Goal: Task Accomplishment & Management: Manage account settings

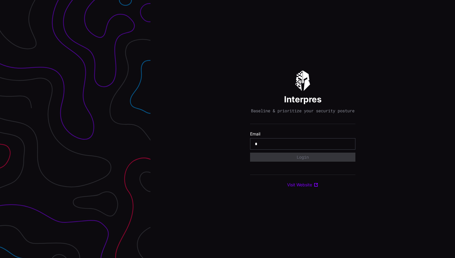
type input "**********"
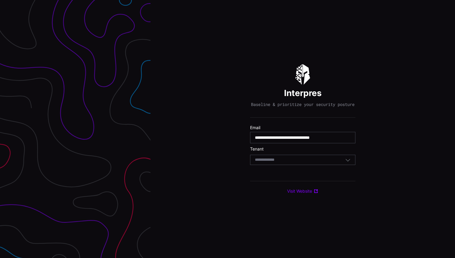
click at [314, 163] on div "Select Tenant" at bounding box center [300, 159] width 90 height 5
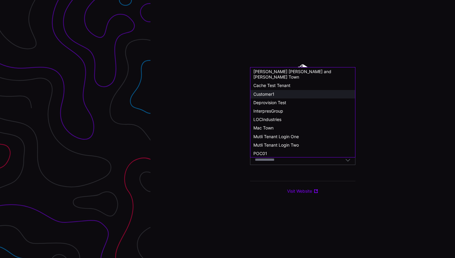
click at [279, 92] on div "Customer1" at bounding box center [303, 94] width 99 height 5
